Goal: Find specific page/section: Find specific page/section

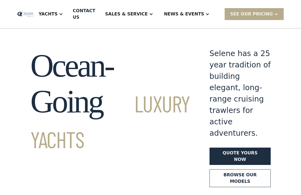
click at [95, 15] on div "Contact US" at bounding box center [84, 14] width 22 height 13
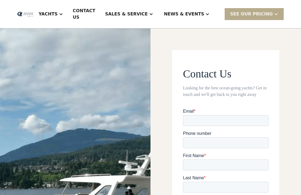
click at [129, 14] on div "Sales & Service" at bounding box center [126, 14] width 42 height 6
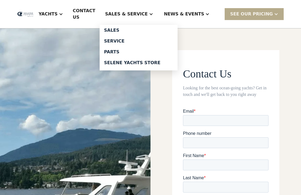
click at [126, 50] on div "Parts" at bounding box center [138, 52] width 69 height 4
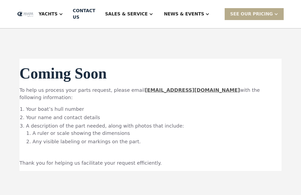
click at [130, 11] on div "Sales & Service" at bounding box center [126, 14] width 42 height 6
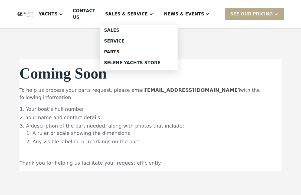
click at [129, 42] on div "Service" at bounding box center [138, 41] width 69 height 4
